Goal: Check status: Check status

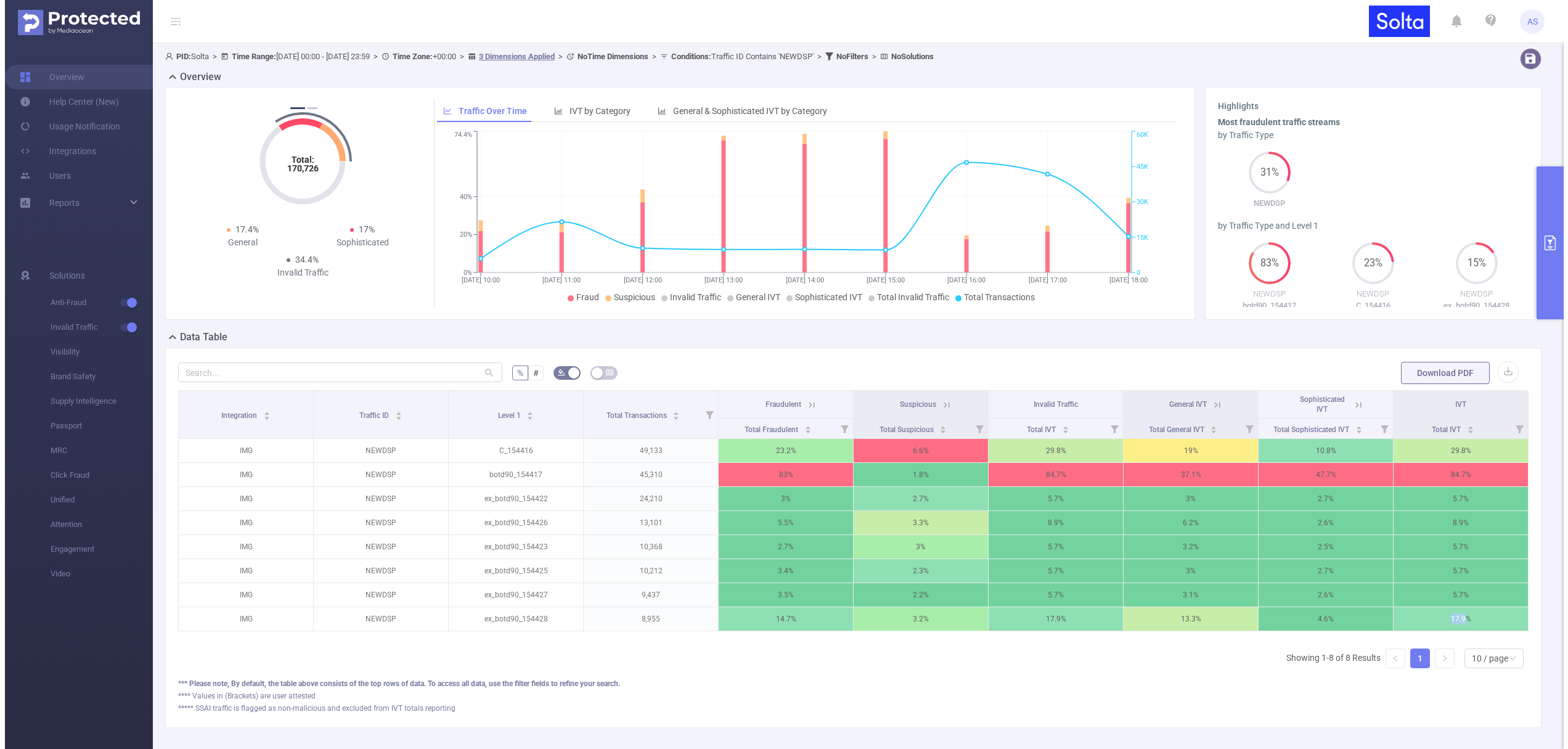
scroll to position [23, 0]
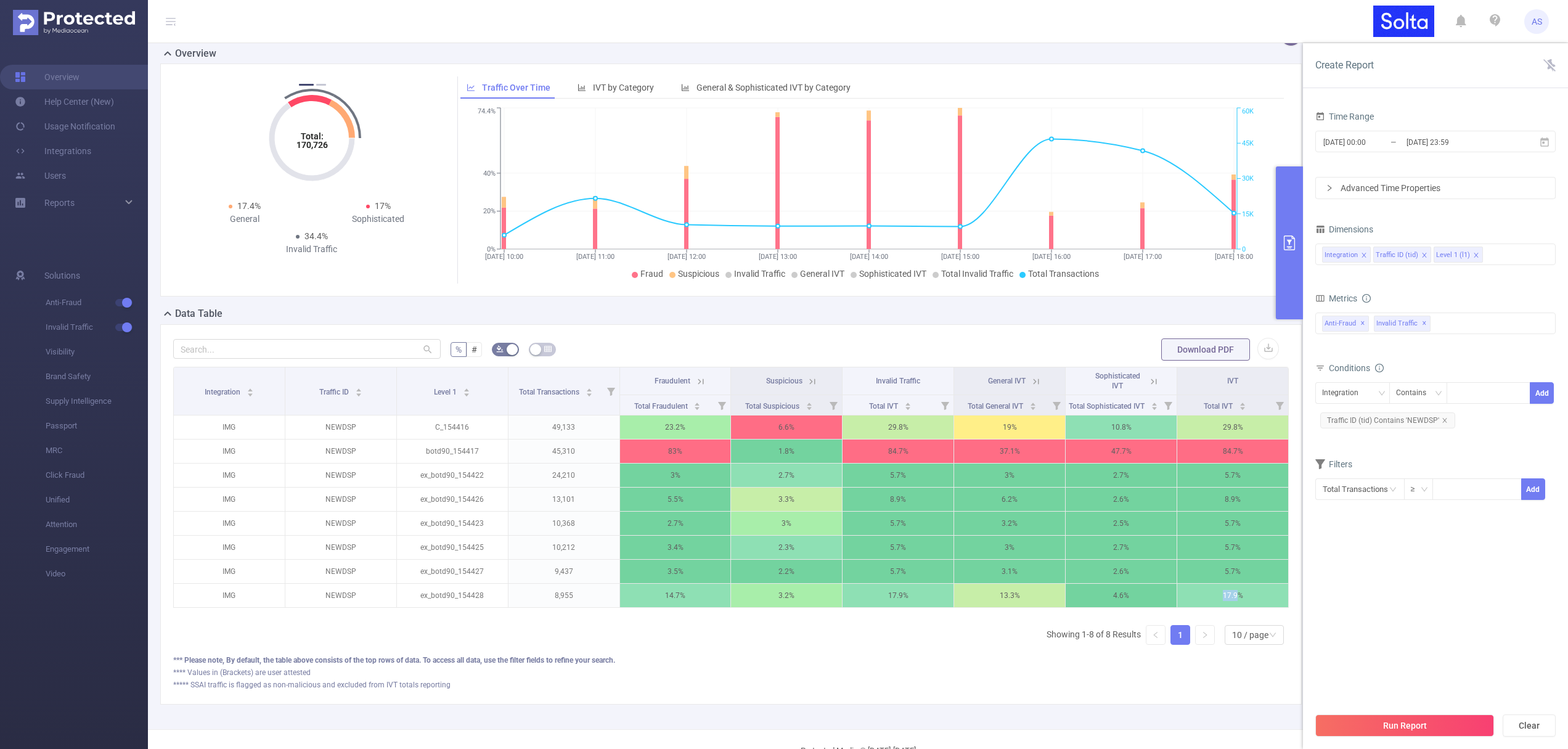
click at [1416, 730] on button "Run Report" at bounding box center [1404, 725] width 179 height 22
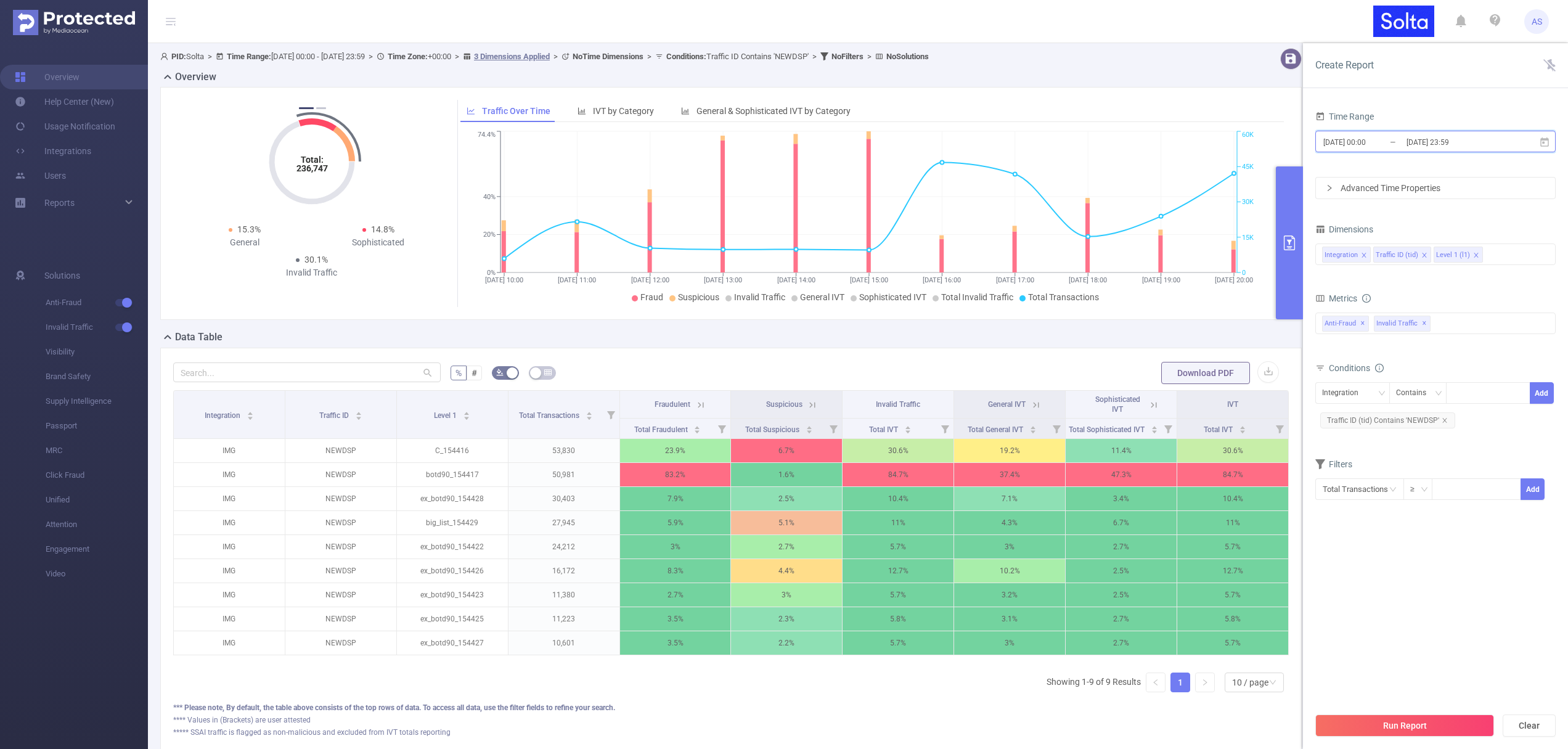
click at [1422, 150] on span "[DATE] 00:00 _ [DATE] 23:59" at bounding box center [1435, 141] width 240 height 21
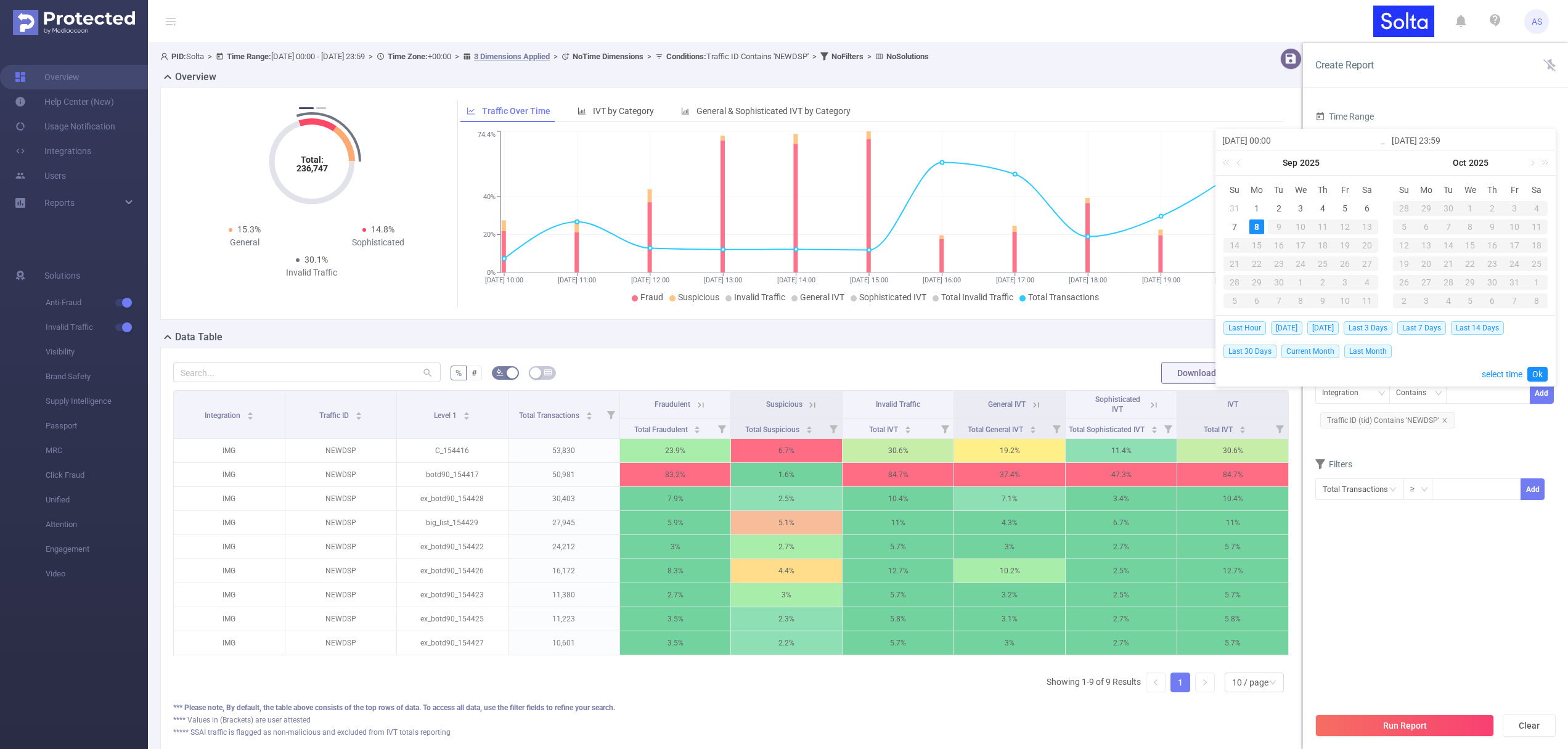
click at [1257, 224] on div "8" at bounding box center [1257, 227] width 15 height 15
click at [1427, 726] on button "Run Report" at bounding box center [1404, 725] width 179 height 22
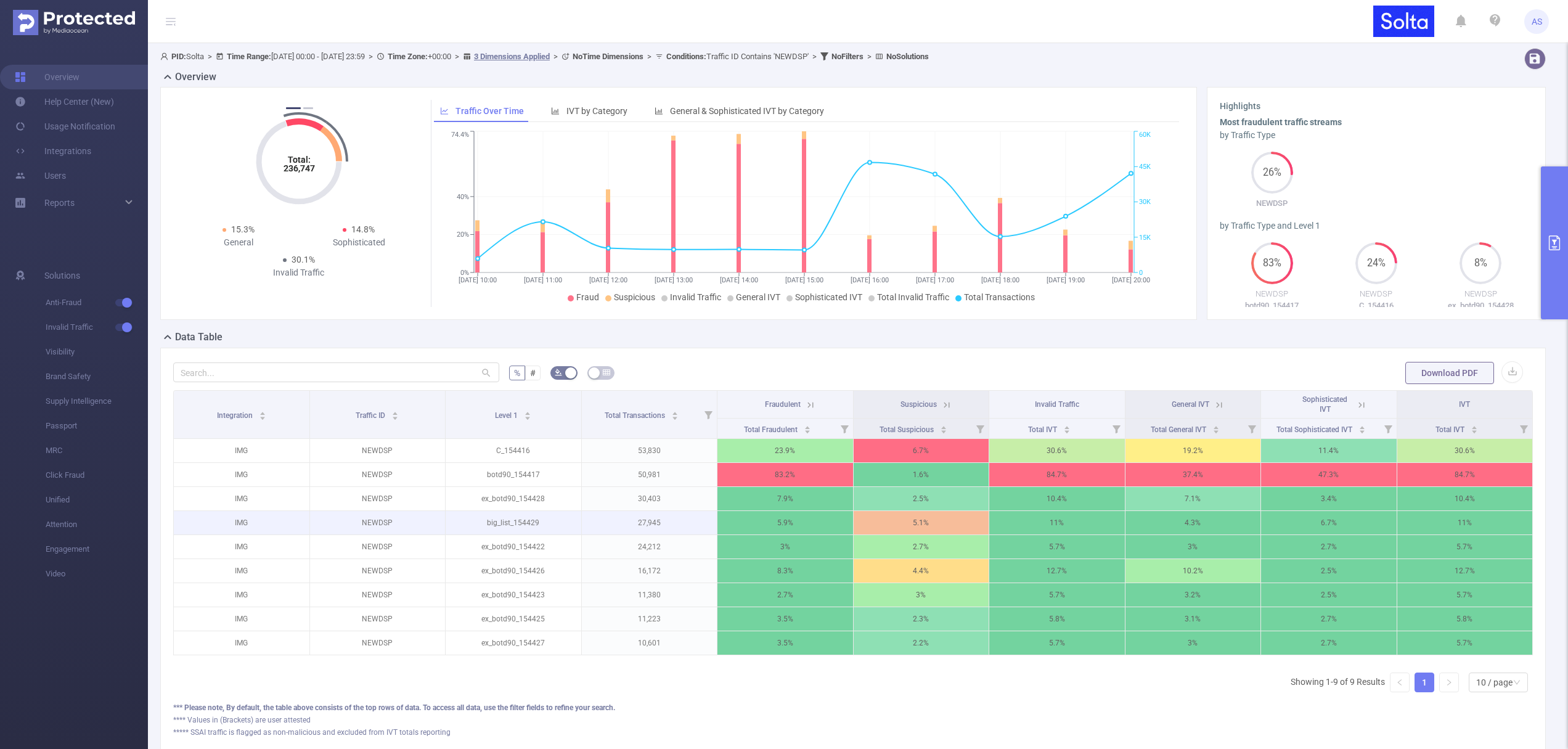
click at [657, 521] on p "27,945" at bounding box center [650, 523] width 136 height 23
drag, startPoint x: 658, startPoint y: 520, endPoint x: 611, endPoint y: 519, distance: 47.0
click at [611, 519] on p "27,945" at bounding box center [650, 523] width 136 height 23
click at [650, 498] on p "30,403" at bounding box center [650, 499] width 136 height 23
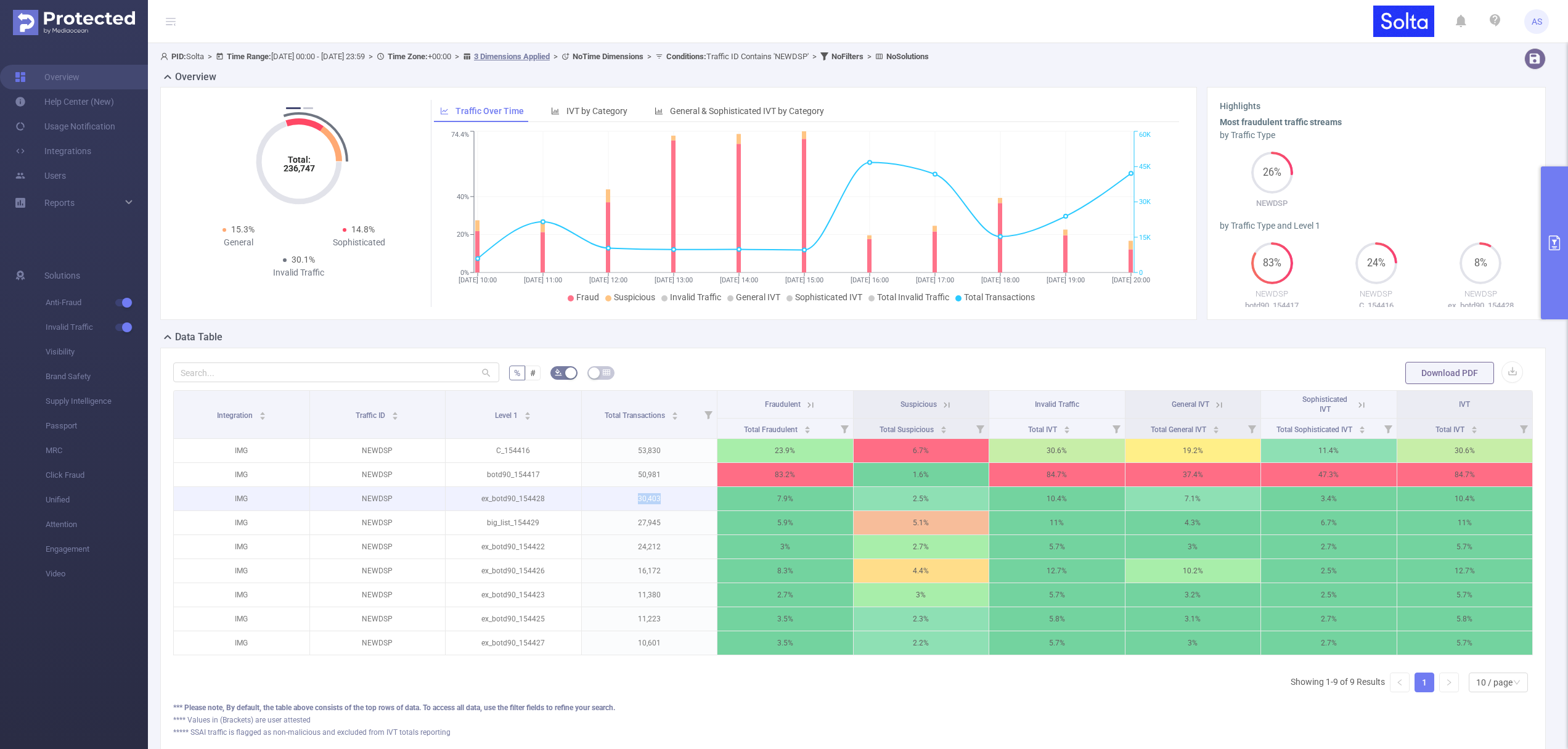
click at [650, 498] on p "30,403" at bounding box center [650, 499] width 136 height 23
click at [652, 521] on p "27,945" at bounding box center [650, 523] width 136 height 23
click at [650, 501] on p "30,403" at bounding box center [650, 499] width 136 height 23
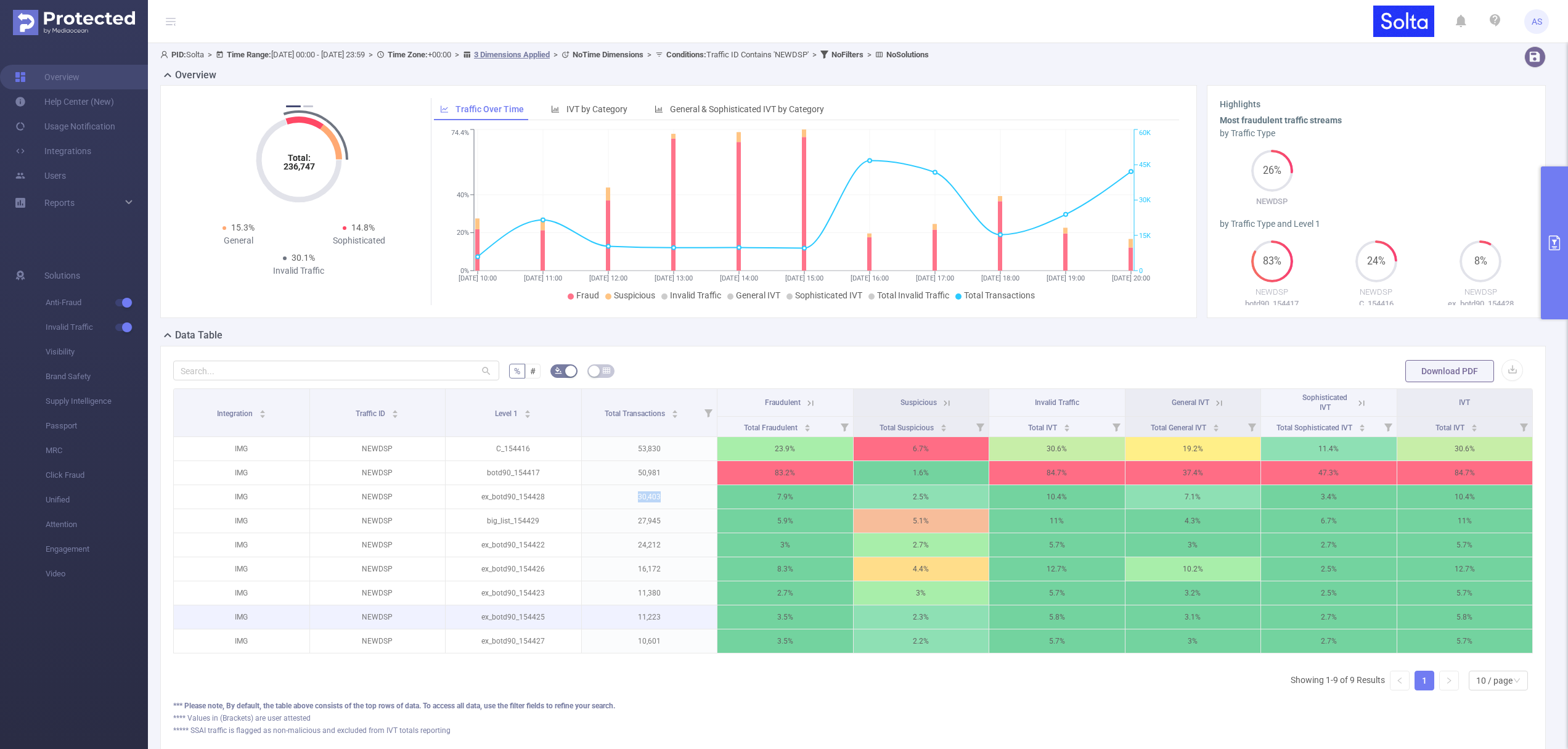
scroll to position [3, 0]
